Goal: Task Accomplishment & Management: Manage account settings

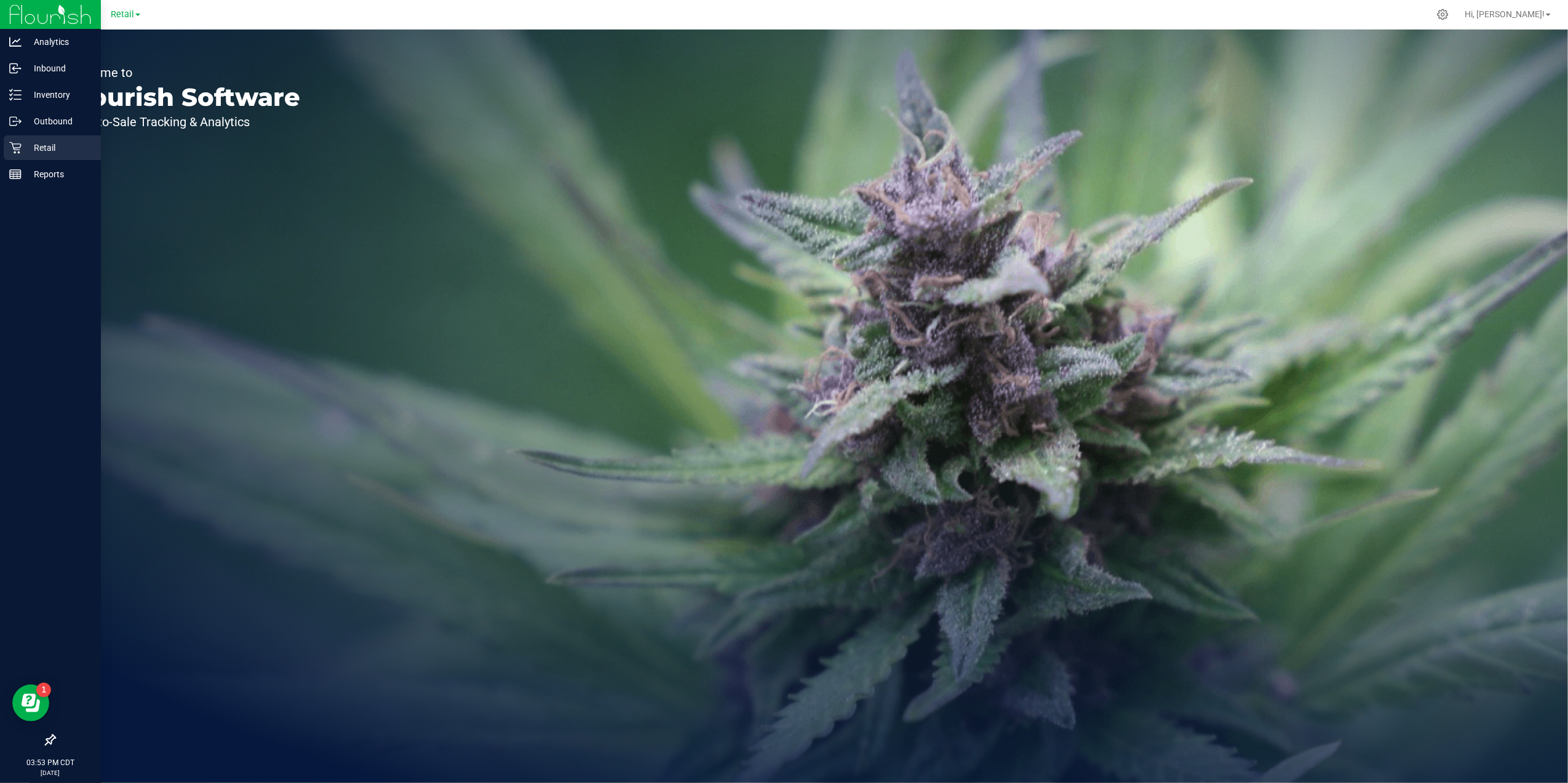
click at [22, 149] on p "Retail" at bounding box center [58, 147] width 74 height 14
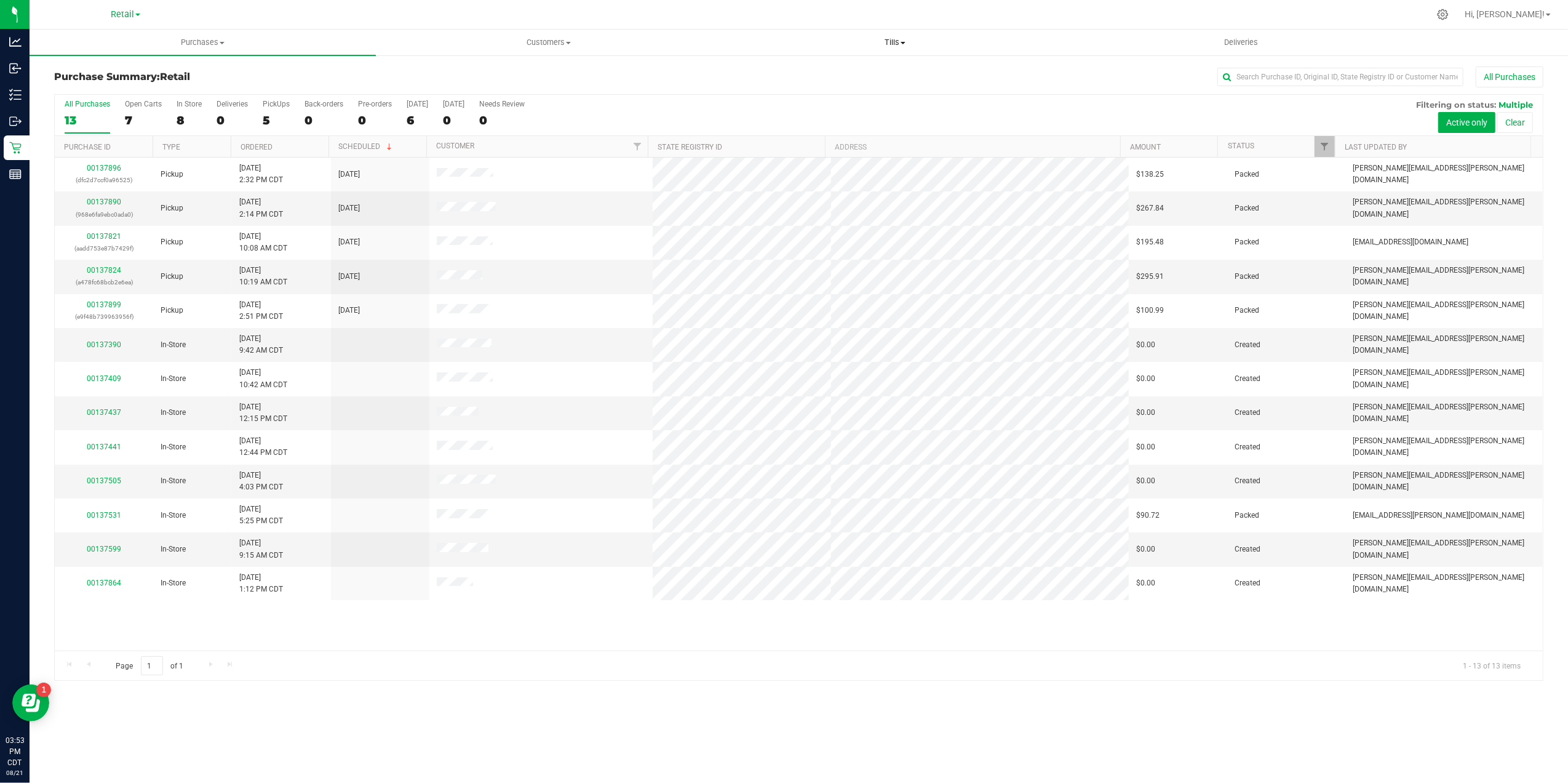
drag, startPoint x: 833, startPoint y: 37, endPoint x: 828, endPoint y: 58, distance: 21.6
click at [833, 38] on span "Tills" at bounding box center [894, 42] width 345 height 11
click at [823, 76] on li "Manage tills" at bounding box center [894, 74] width 347 height 14
